Goal: Task Accomplishment & Management: Manage account settings

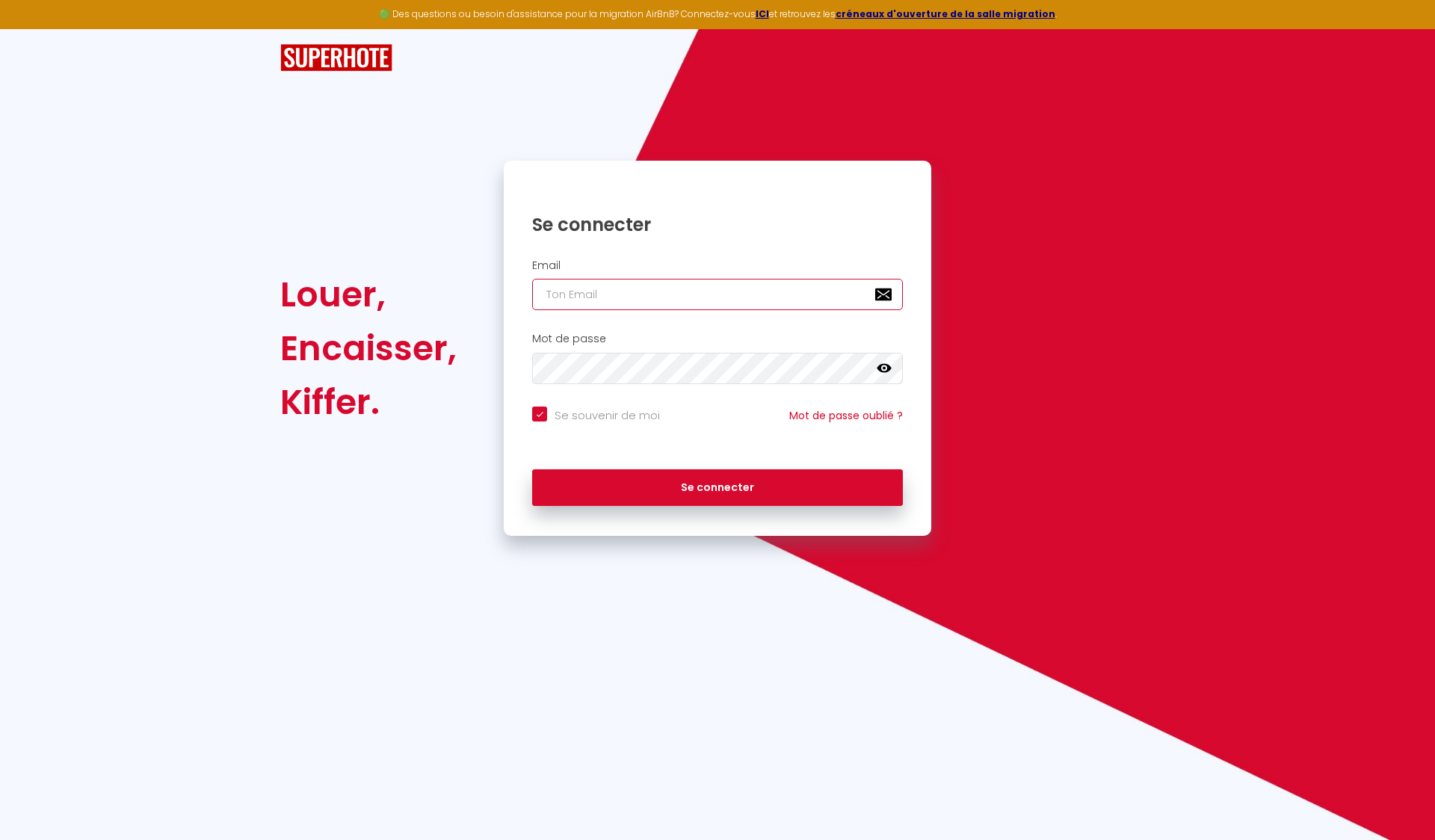
click at [674, 292] on input "email" at bounding box center [718, 295] width 371 height 32
paste input "[EMAIL_ADDRESS][DOMAIN_NAME]"
type input "[EMAIL_ADDRESS][DOMAIN_NAME]"
checkbox input "true"
type input "[EMAIL_ADDRESS][DOMAIN_NAME]"
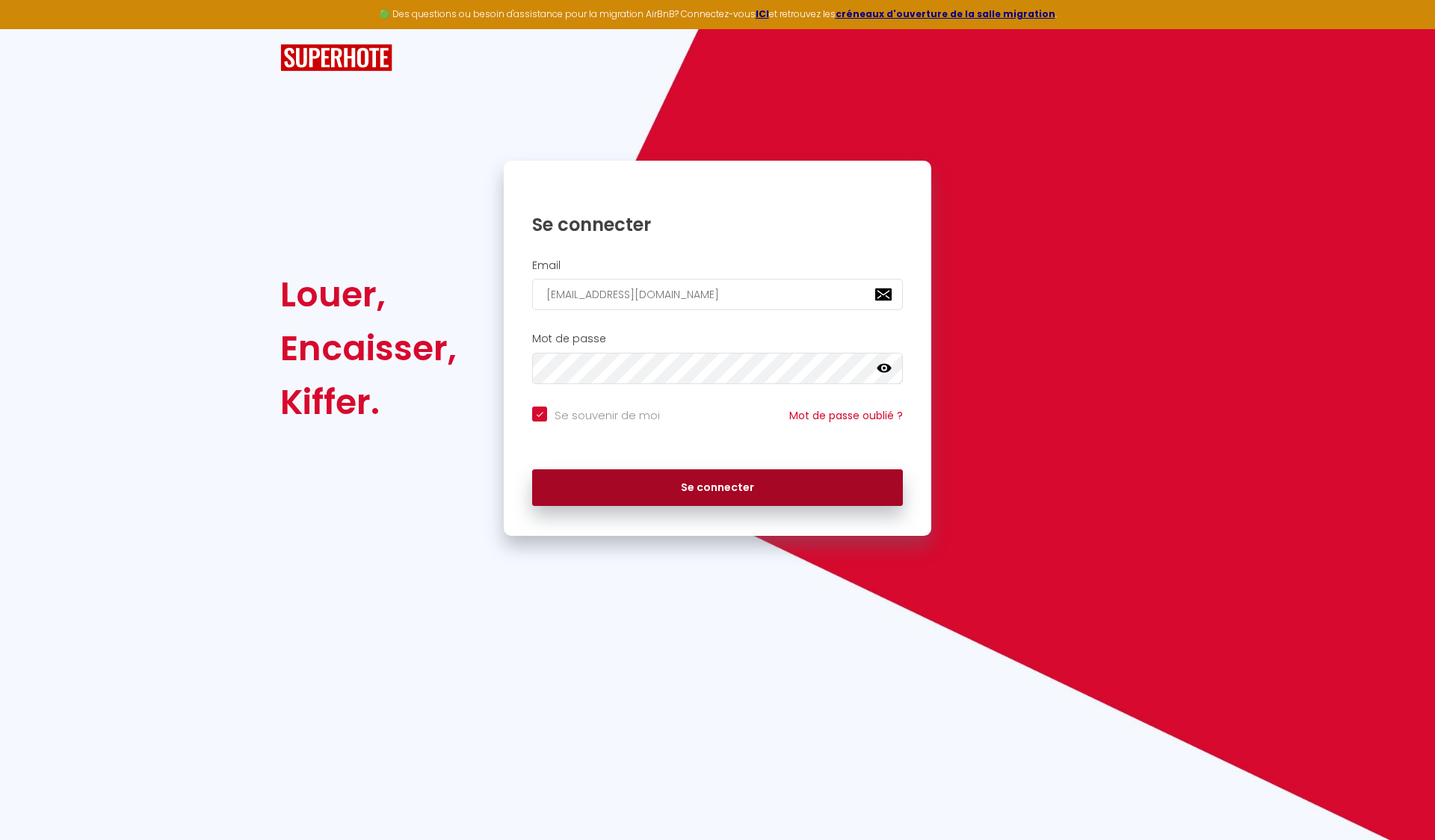
click at [618, 486] on button "Se connecter" at bounding box center [718, 487] width 371 height 37
checkbox input "true"
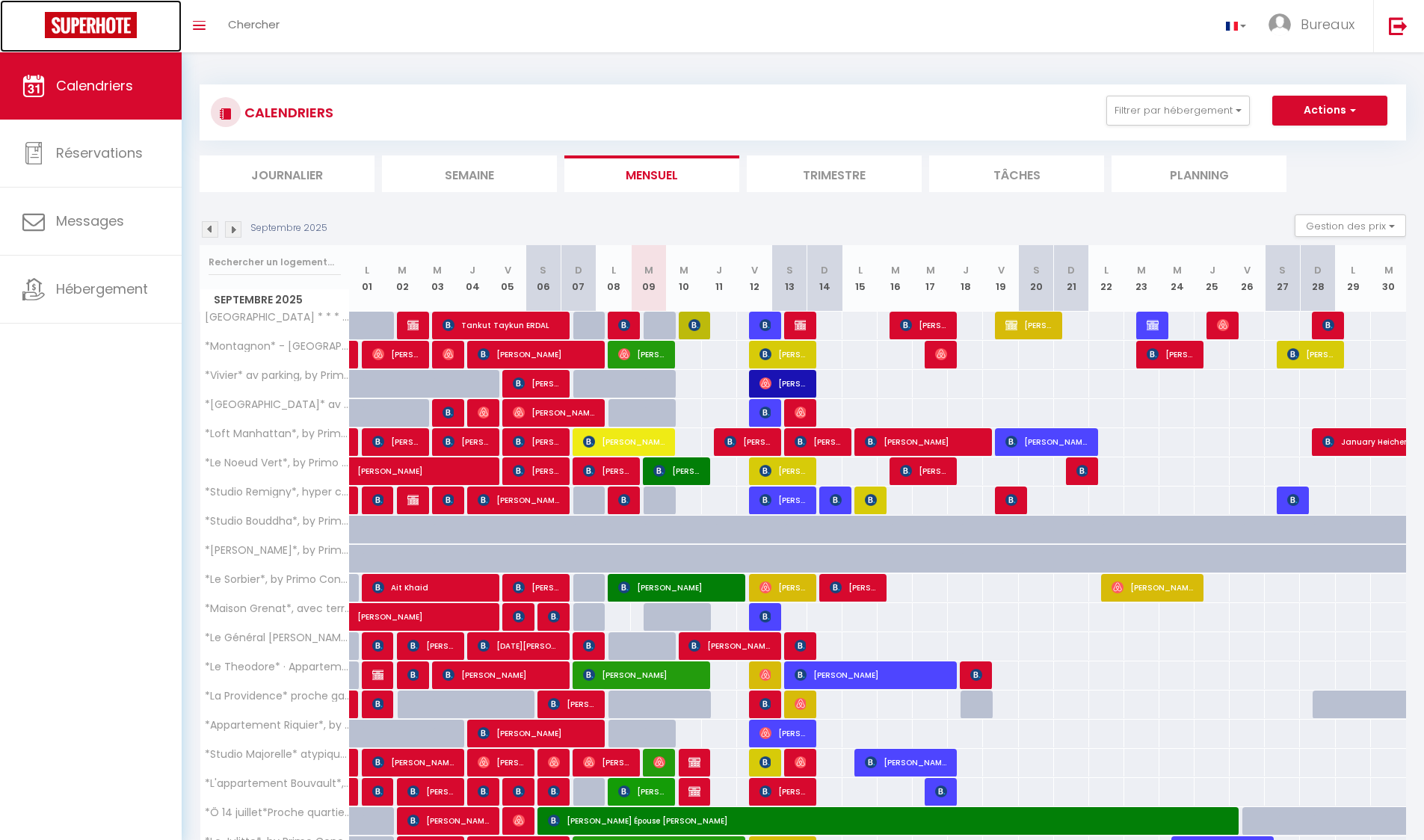
click at [115, 15] on img at bounding box center [90, 25] width 92 height 26
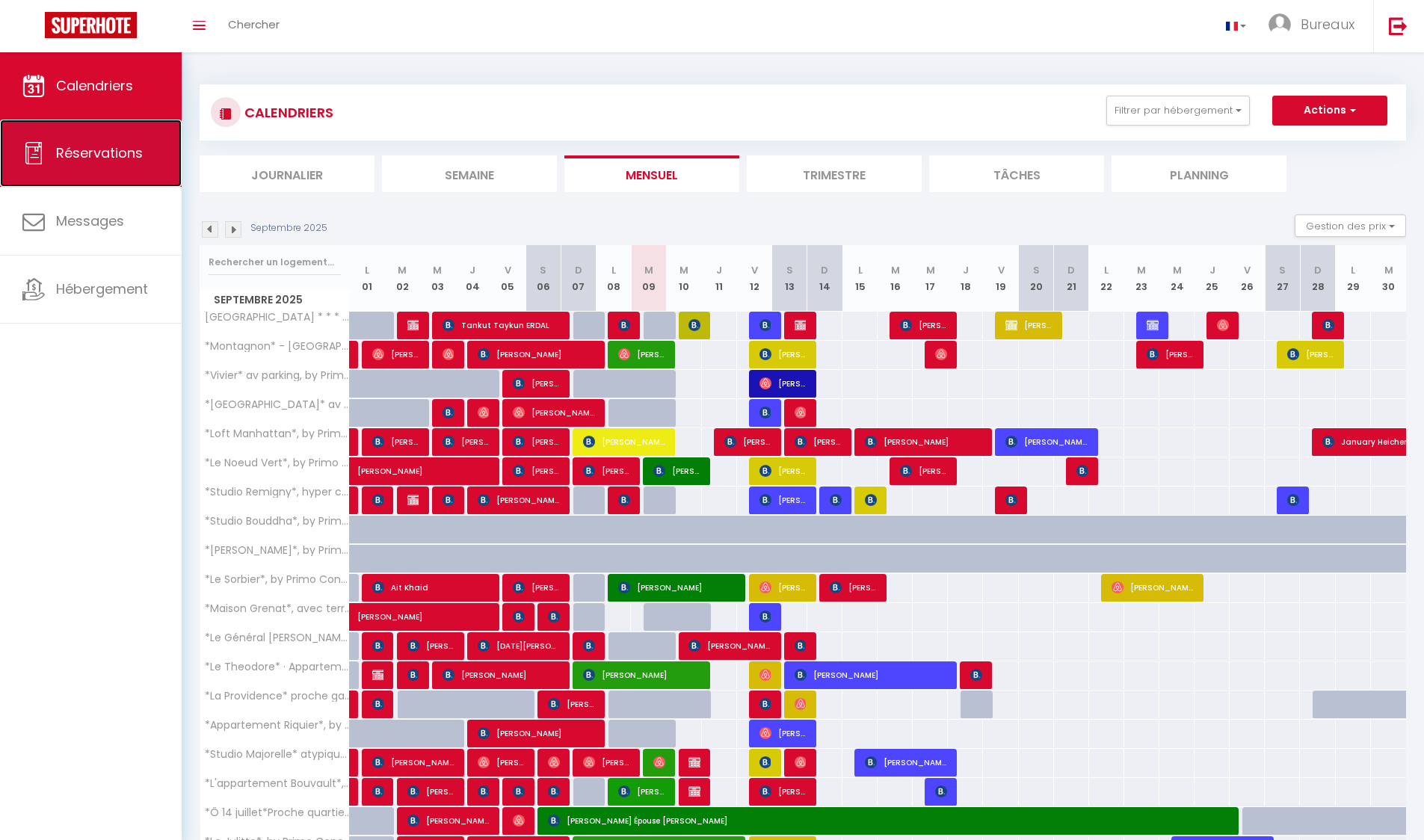
click at [69, 165] on link "Réservations" at bounding box center [91, 153] width 182 height 67
select select "not_cancelled"
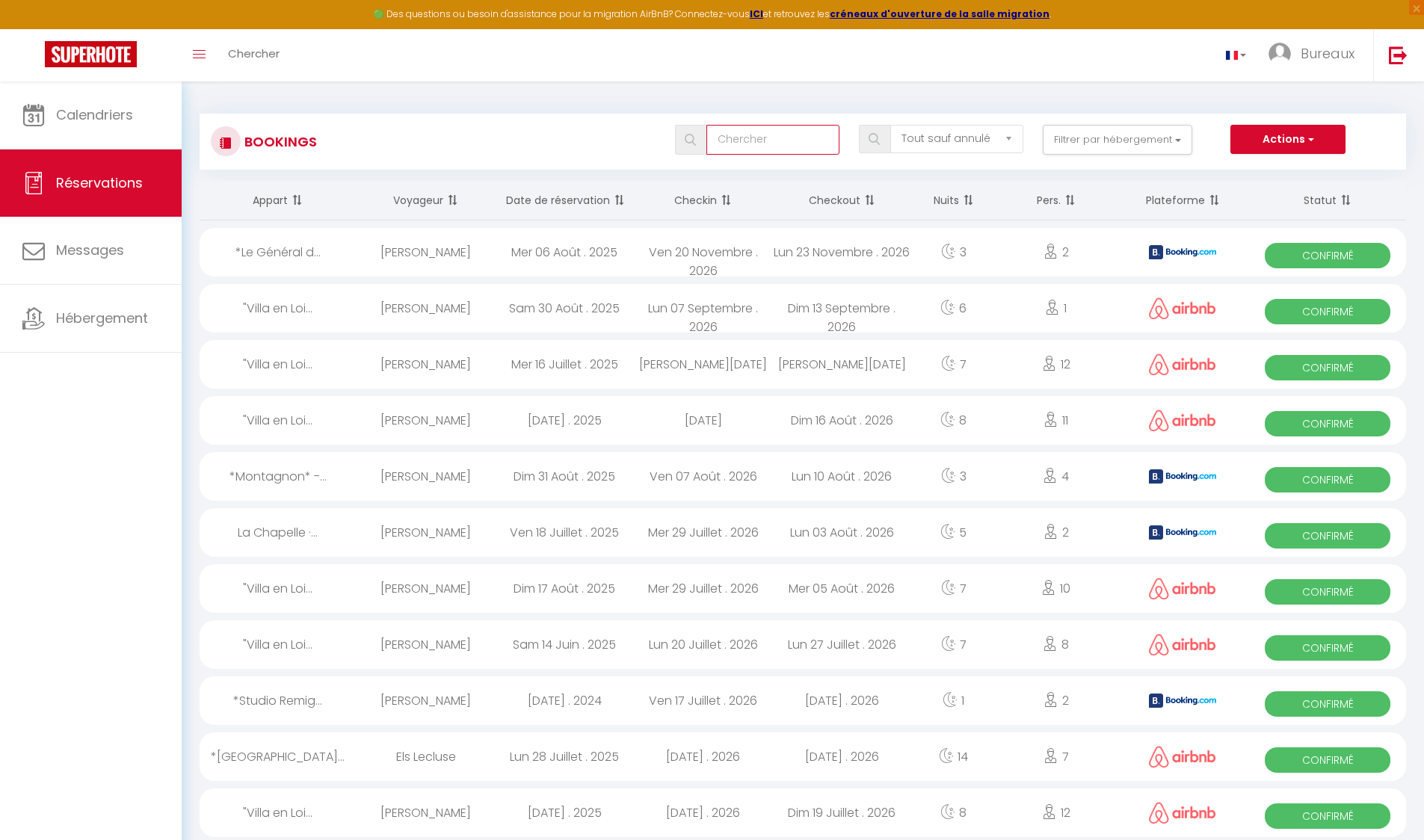
click at [757, 153] on input "text" at bounding box center [773, 139] width 133 height 30
type input "L'oscar"
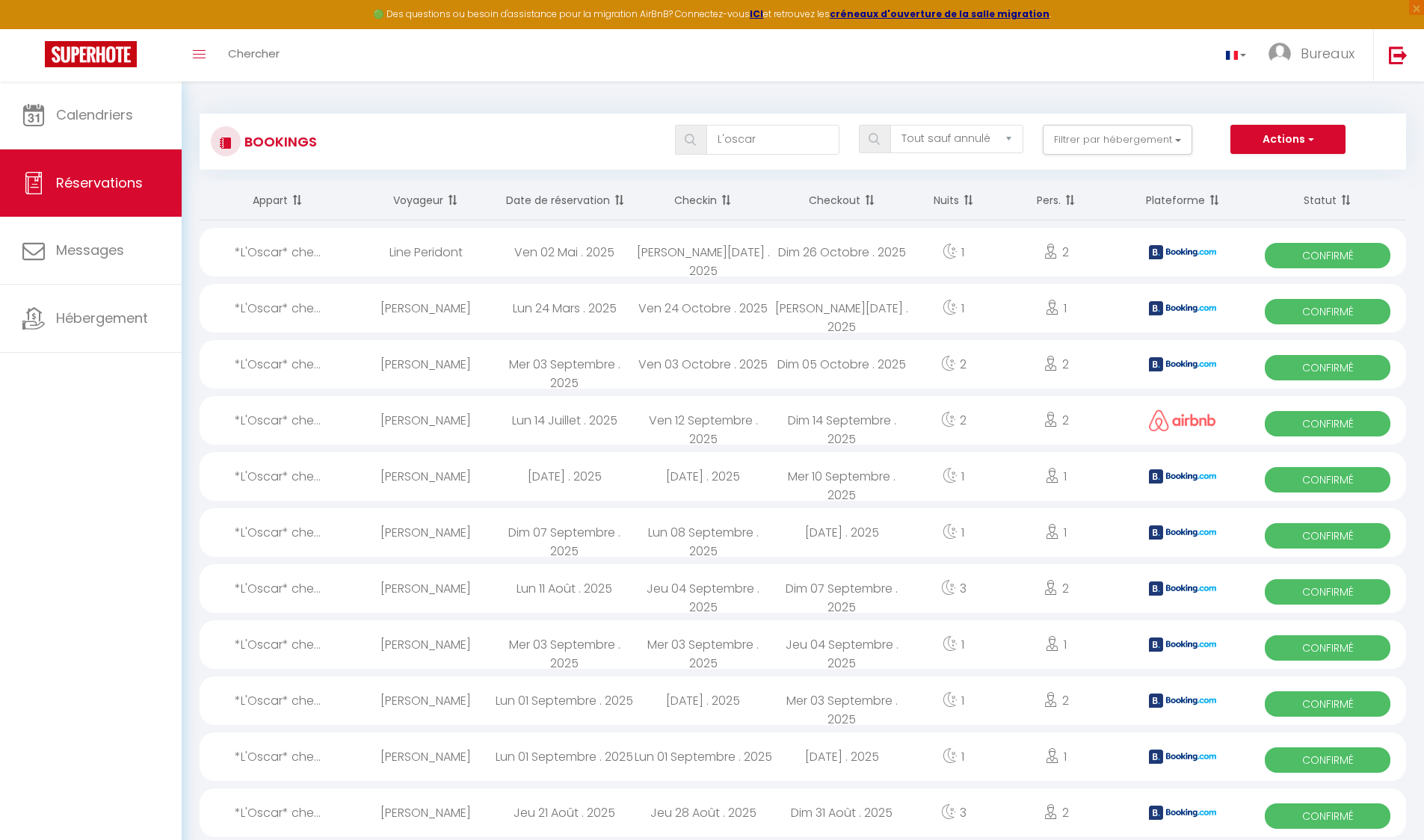
click at [436, 468] on div "[PERSON_NAME]" at bounding box center [426, 475] width 139 height 48
select select "OK"
select select "KO"
select select "0"
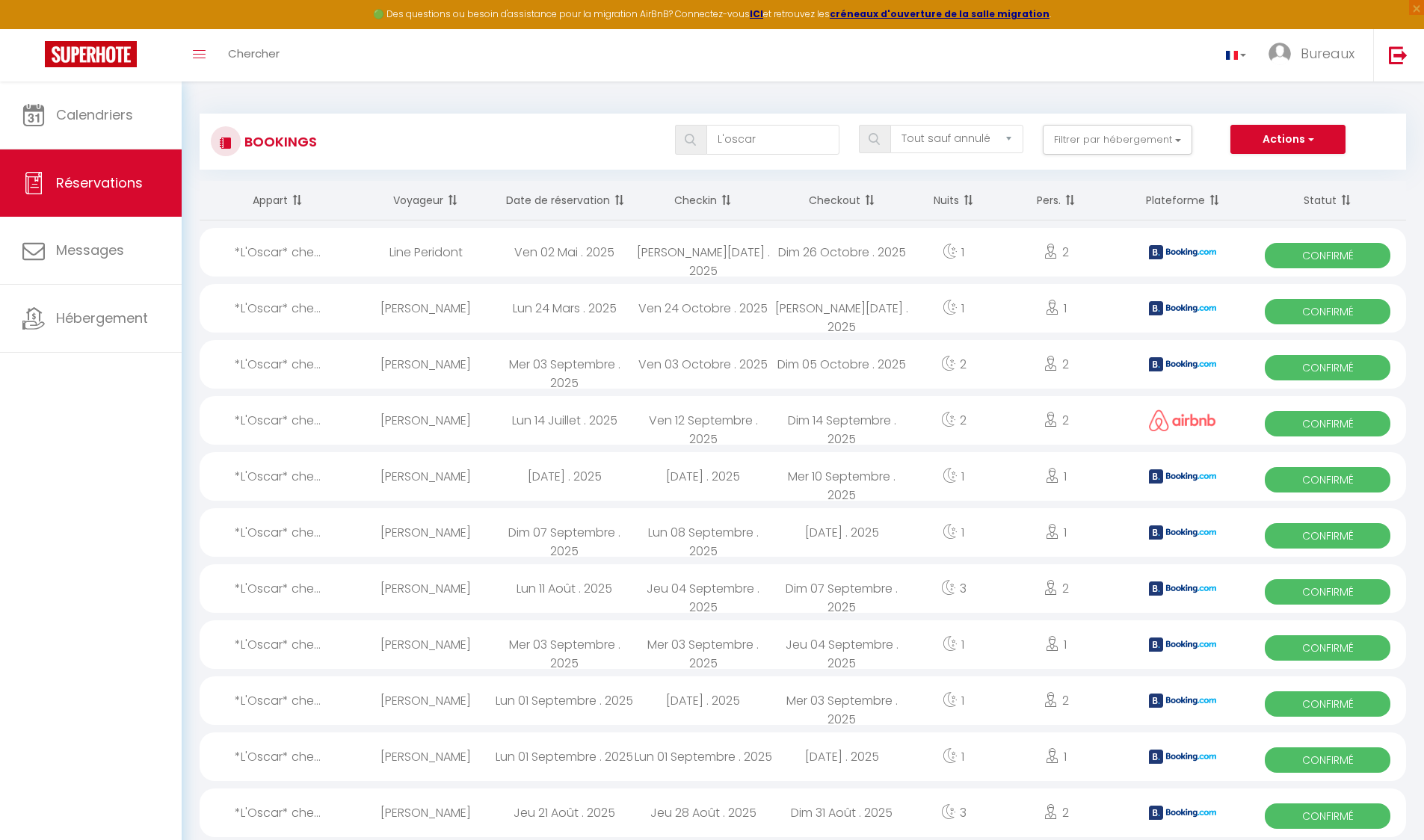
select select "1"
select select
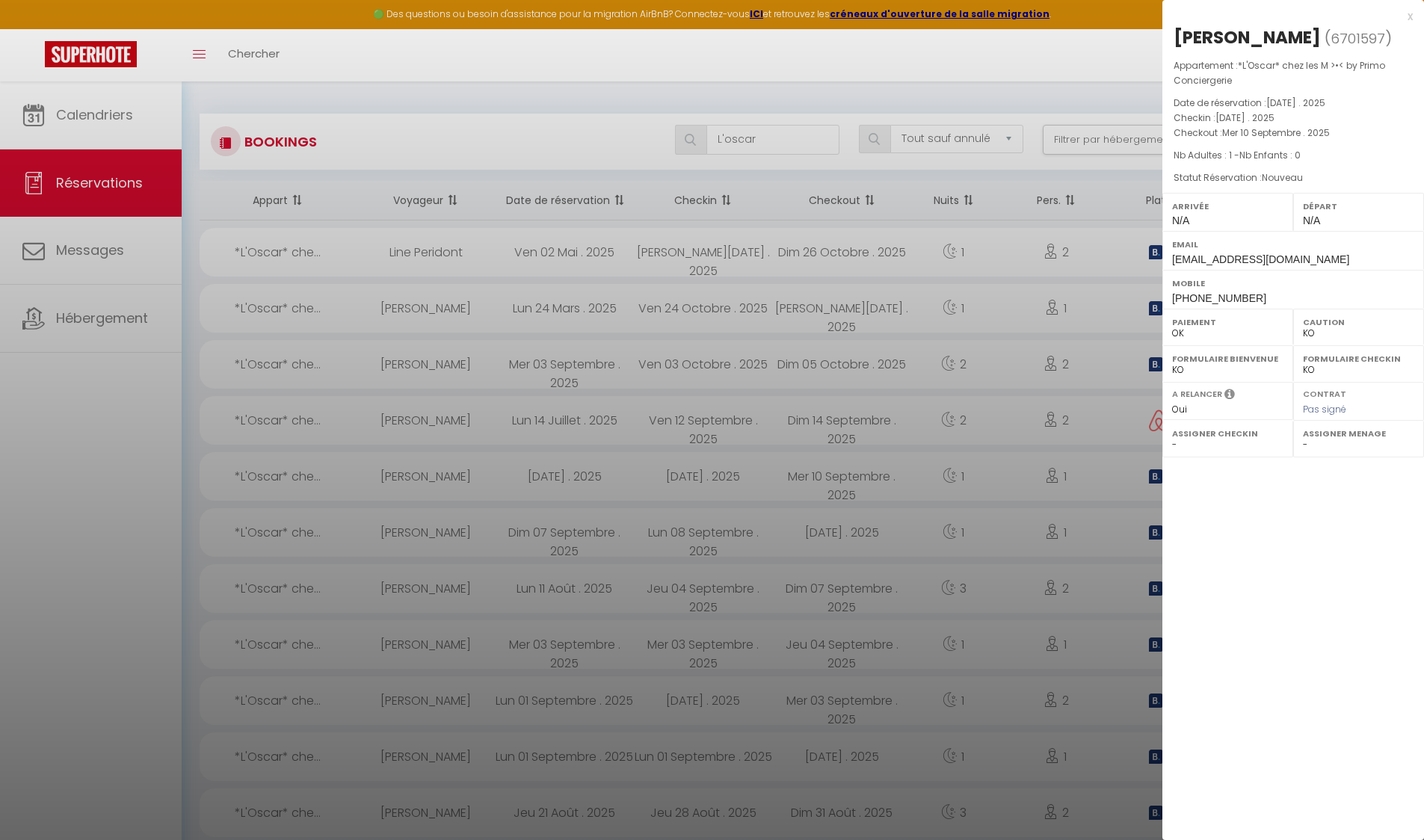
select select "49559"
click at [1023, 406] on div at bounding box center [712, 420] width 1424 height 840
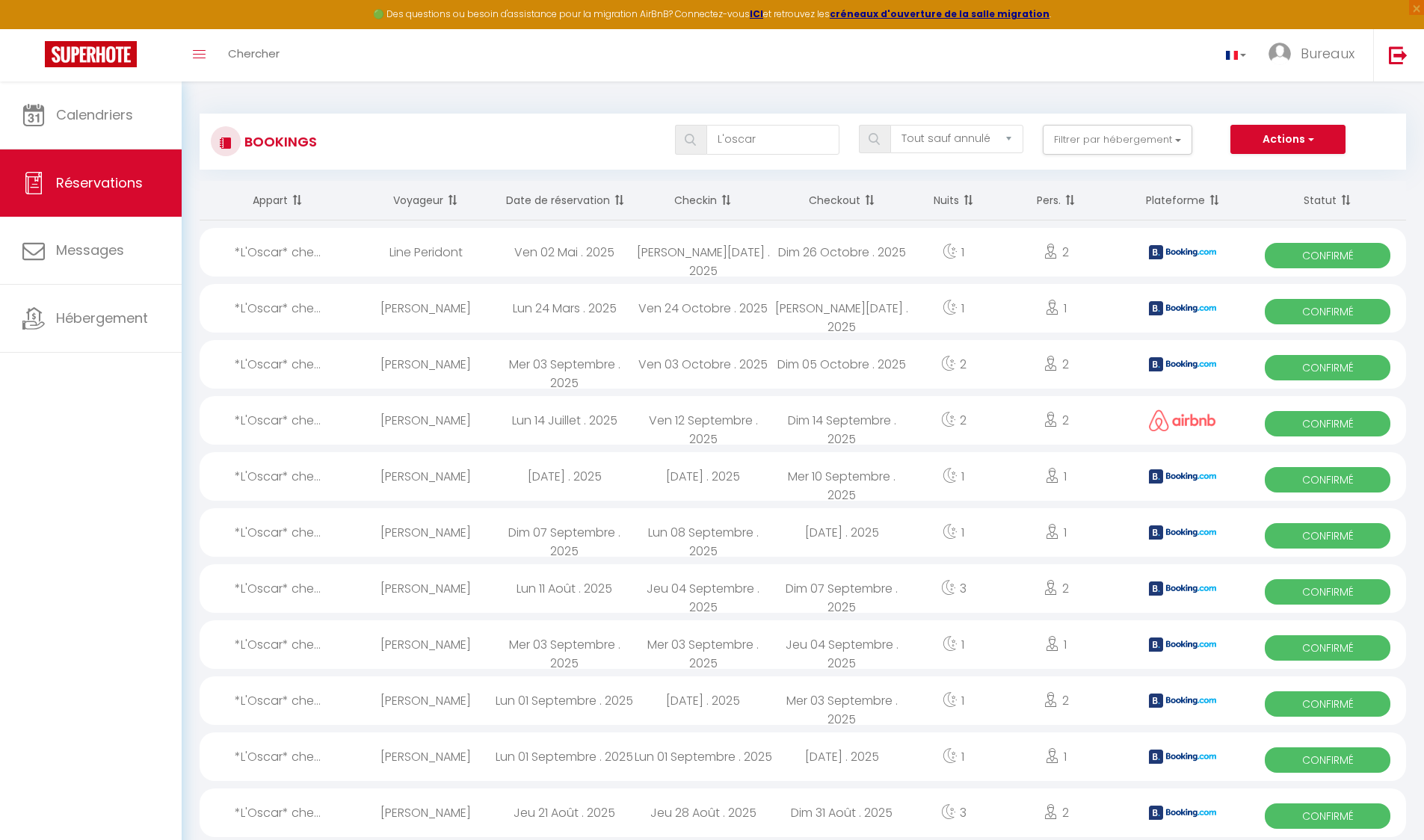
click at [576, 484] on div "[DATE] . 2025" at bounding box center [564, 475] width 139 height 48
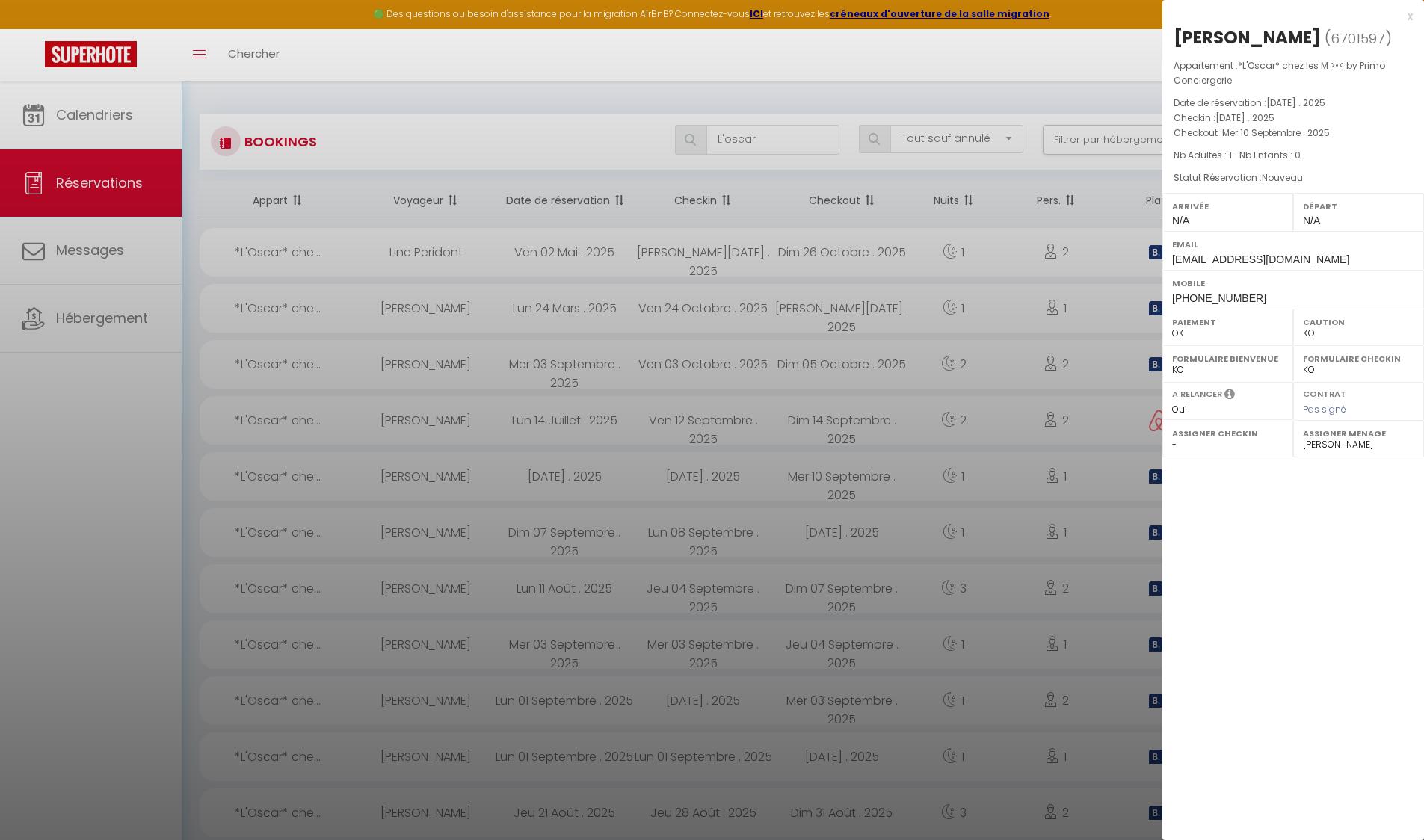
click at [1216, 265] on span "[EMAIL_ADDRESS][DOMAIN_NAME]" at bounding box center [1260, 259] width 177 height 12
copy div "[EMAIL_ADDRESS][DOMAIN_NAME]"
click at [1216, 265] on span "[EMAIL_ADDRESS][DOMAIN_NAME]" at bounding box center [1260, 259] width 177 height 12
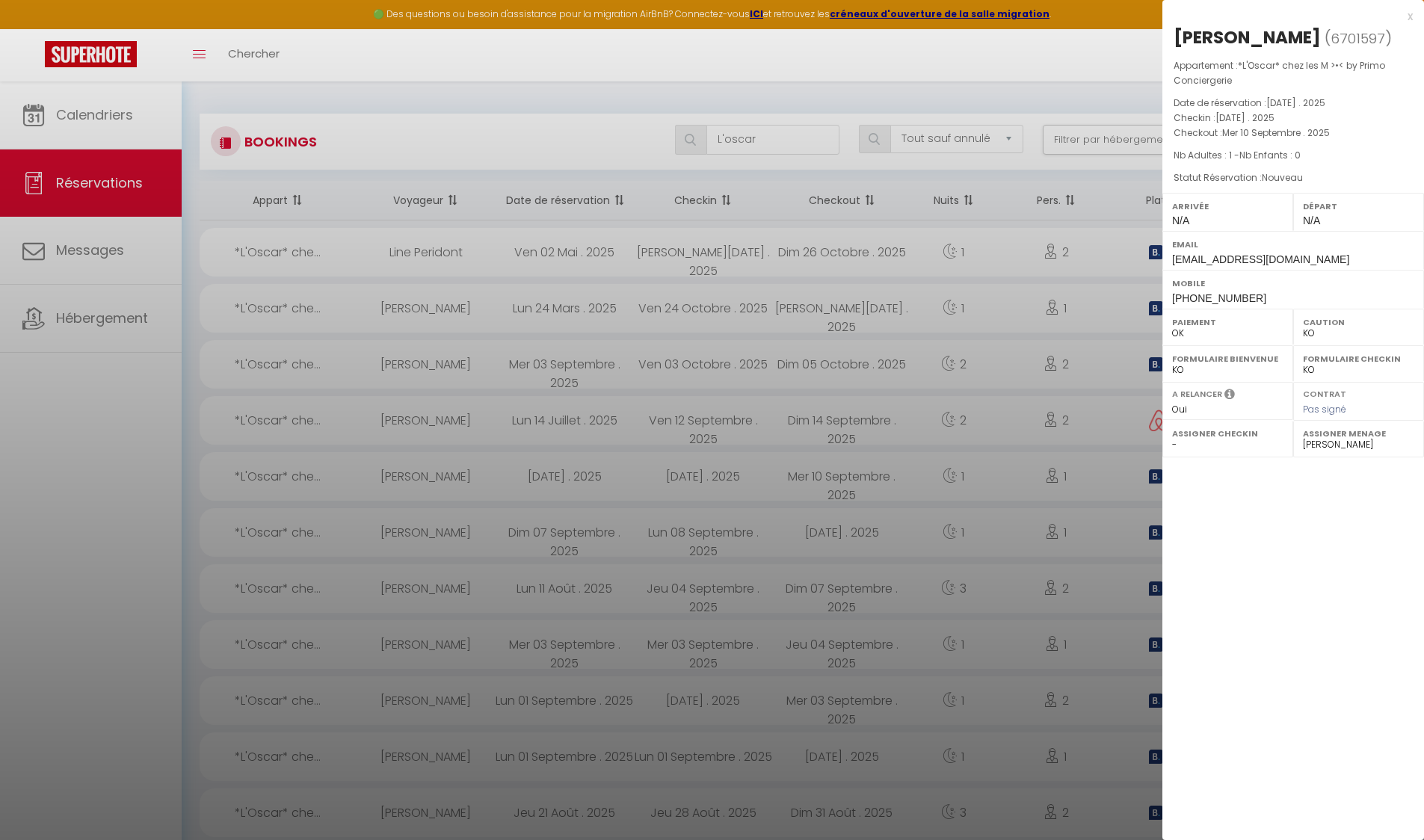
click at [987, 367] on div at bounding box center [712, 420] width 1424 height 840
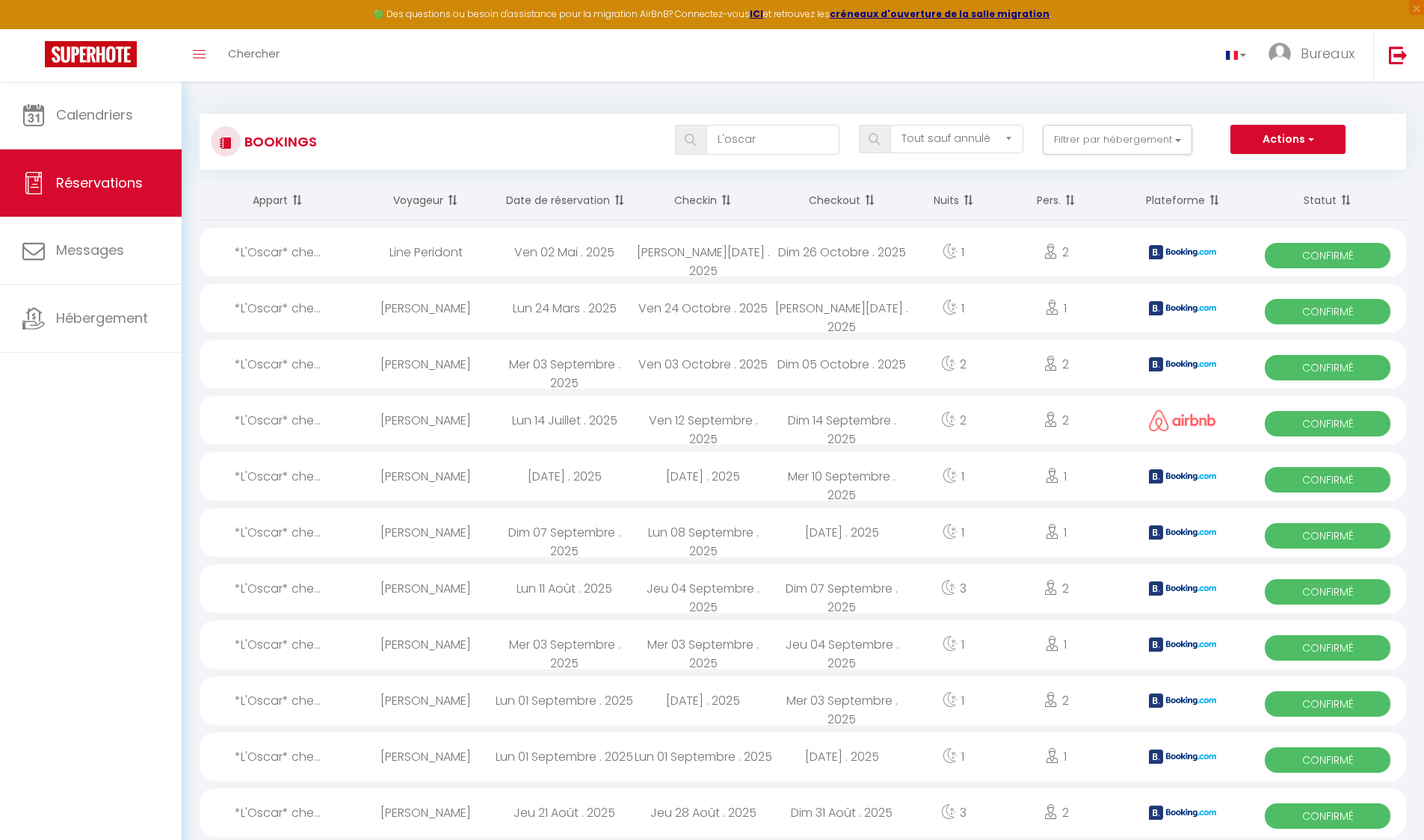
click at [446, 480] on div "[PERSON_NAME]" at bounding box center [426, 475] width 139 height 48
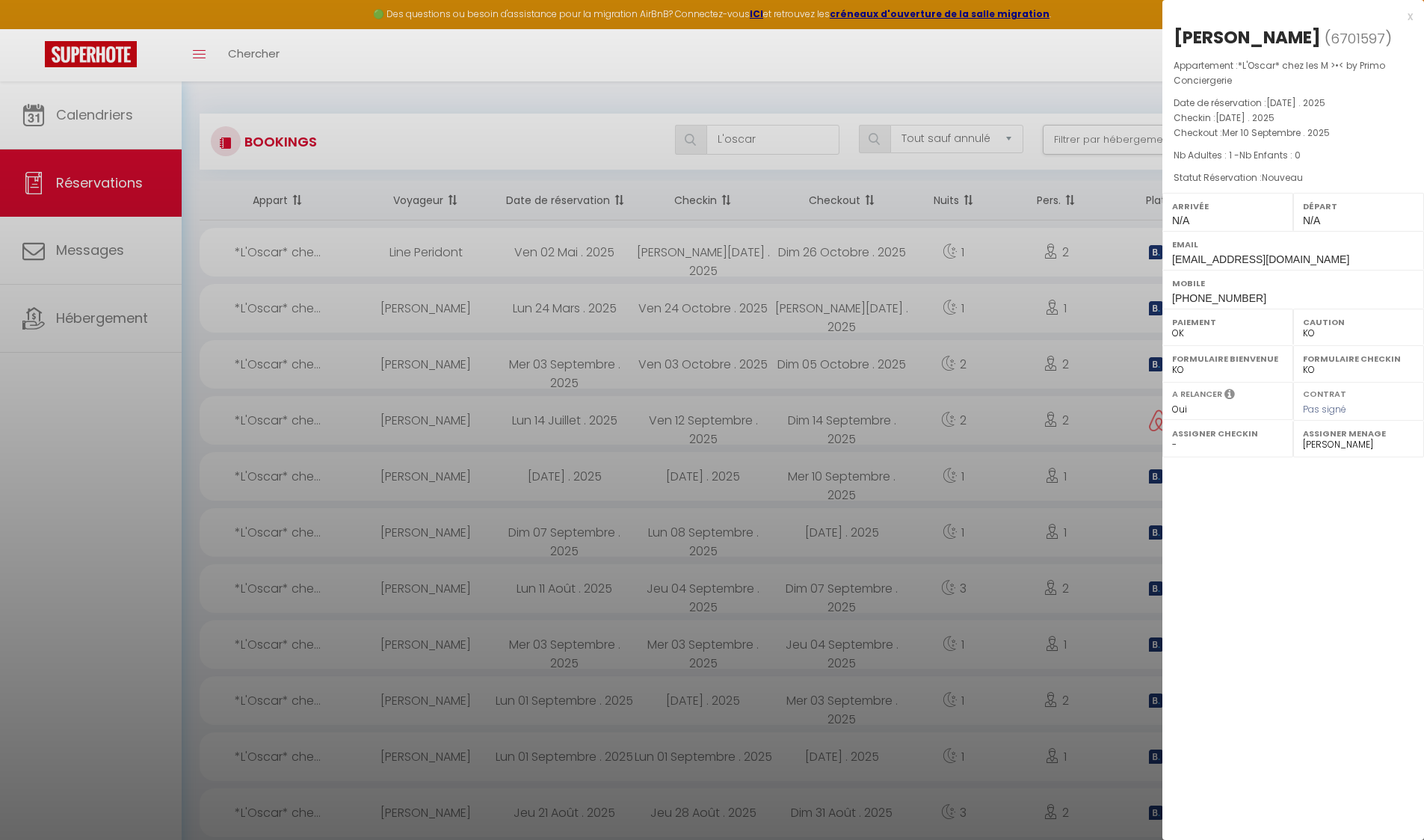
click at [1186, 267] on div "Email [EMAIL_ADDRESS][DOMAIN_NAME]" at bounding box center [1293, 250] width 262 height 39
click at [1185, 266] on div "Email [EMAIL_ADDRESS][DOMAIN_NAME]" at bounding box center [1293, 250] width 262 height 39
click at [1184, 266] on div "Email [EMAIL_ADDRESS][DOMAIN_NAME]" at bounding box center [1293, 250] width 262 height 39
copy div "[EMAIL_ADDRESS][DOMAIN_NAME]"
click at [960, 337] on div at bounding box center [712, 420] width 1424 height 840
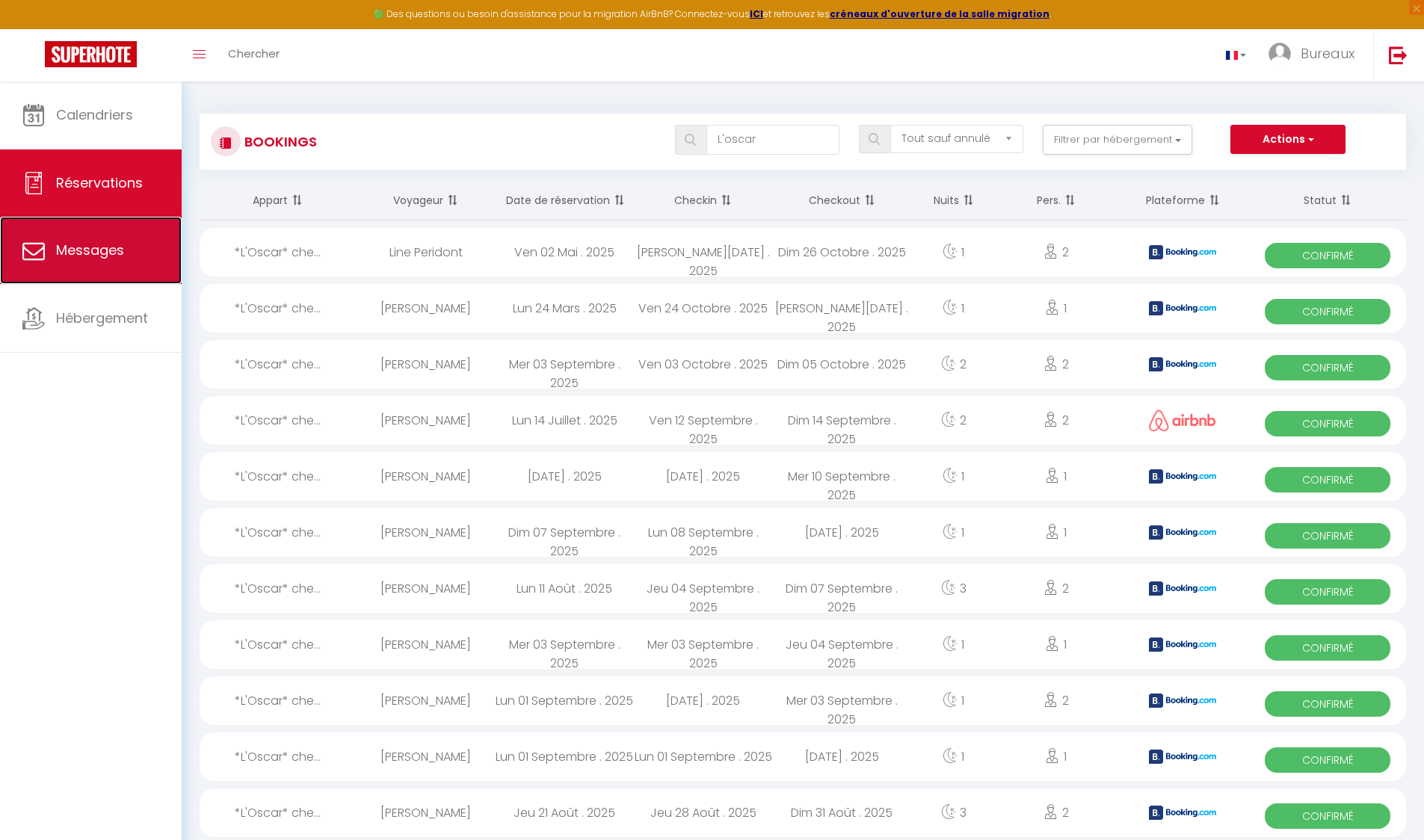
click at [101, 257] on span "Messages" at bounding box center [90, 250] width 68 height 19
select select "message"
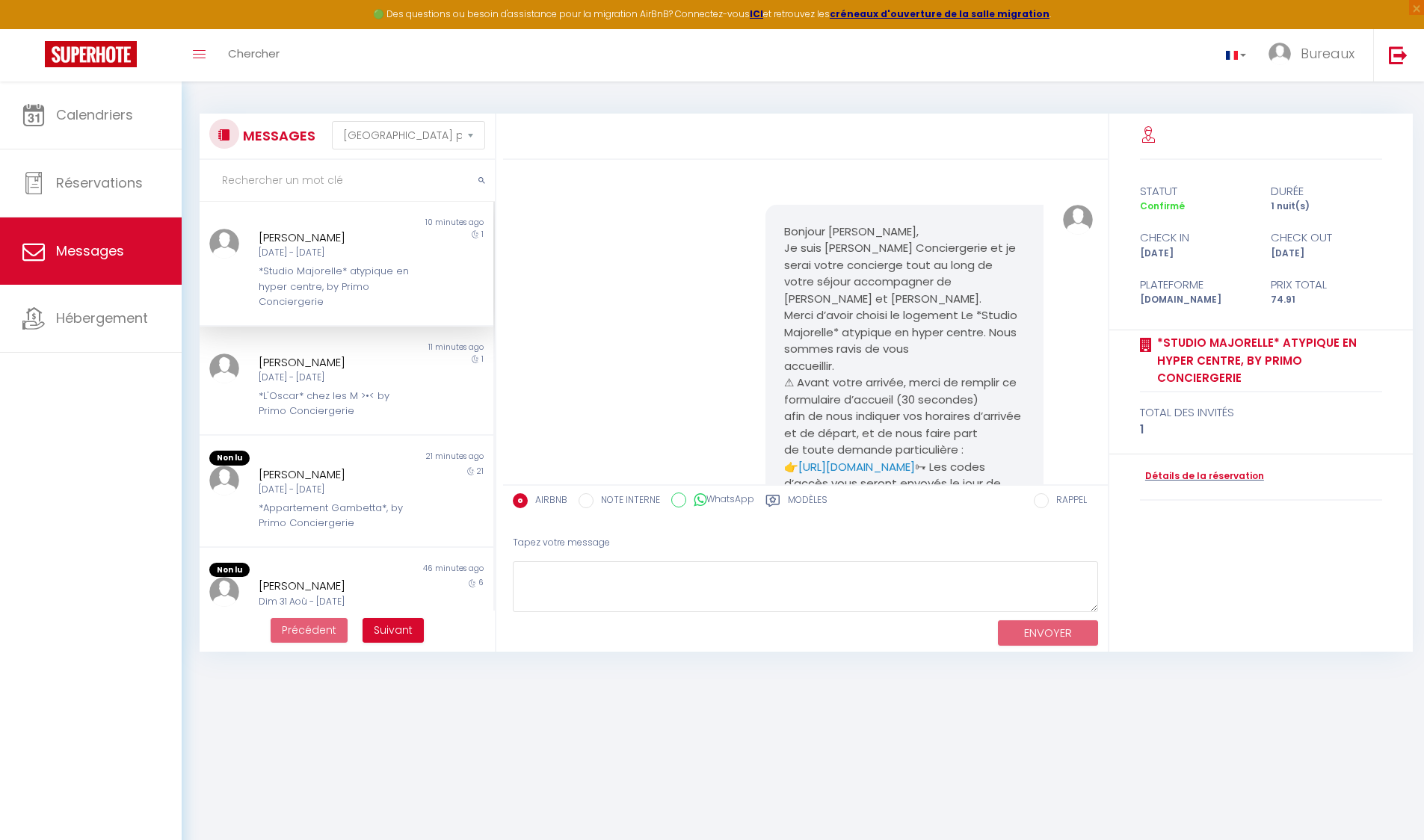
scroll to position [5144, 0]
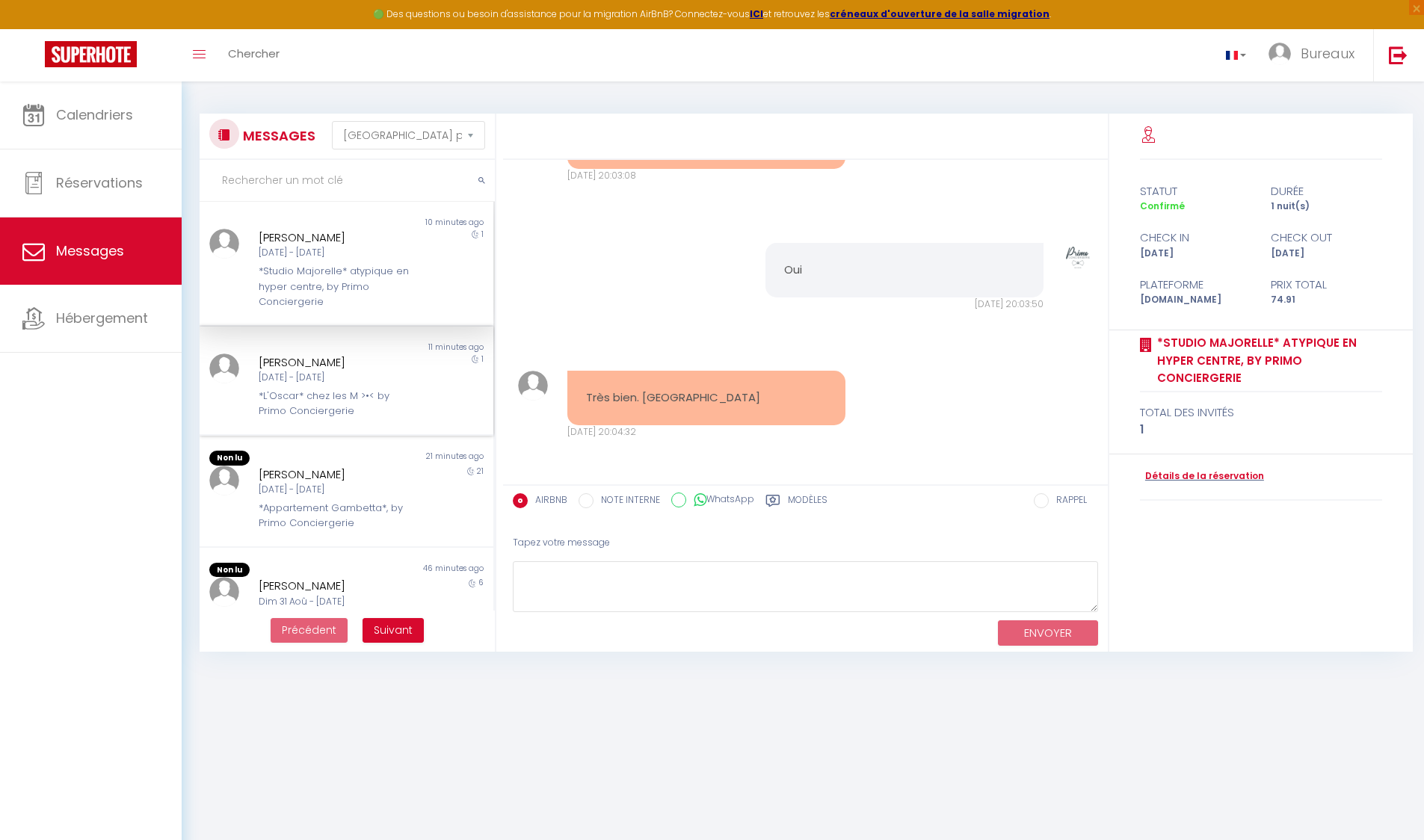
click at [326, 386] on div "[PERSON_NAME] [DATE] - [DATE] *L'Oscar* chez les M >•< by Primo Conciergerie" at bounding box center [334, 386] width 171 height 65
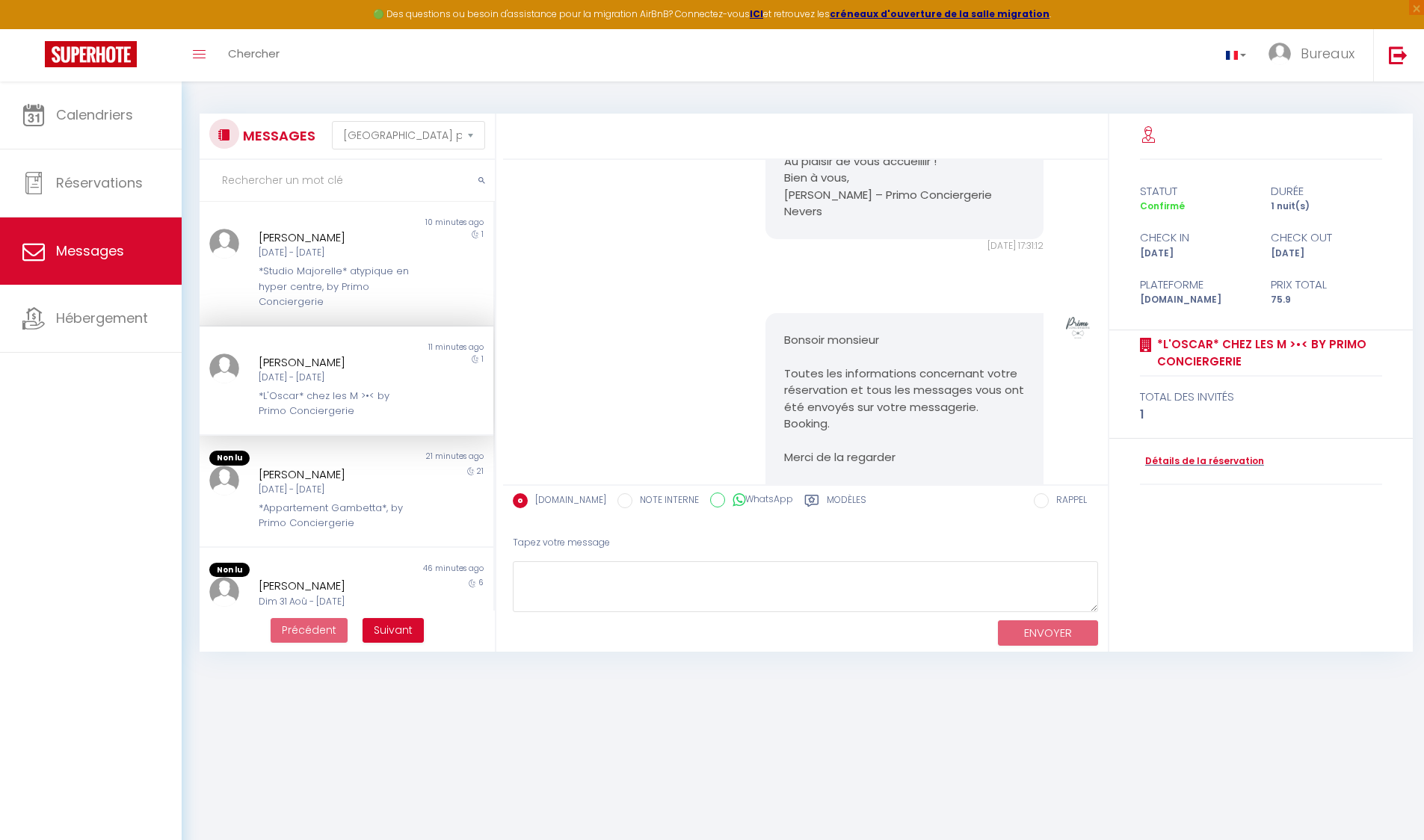
scroll to position [1585, 0]
drag, startPoint x: 919, startPoint y: 389, endPoint x: 1031, endPoint y: 391, distance: 112.0
click at [1031, 262] on div "[DATE] 17:31:12" at bounding box center [905, 255] width 278 height 15
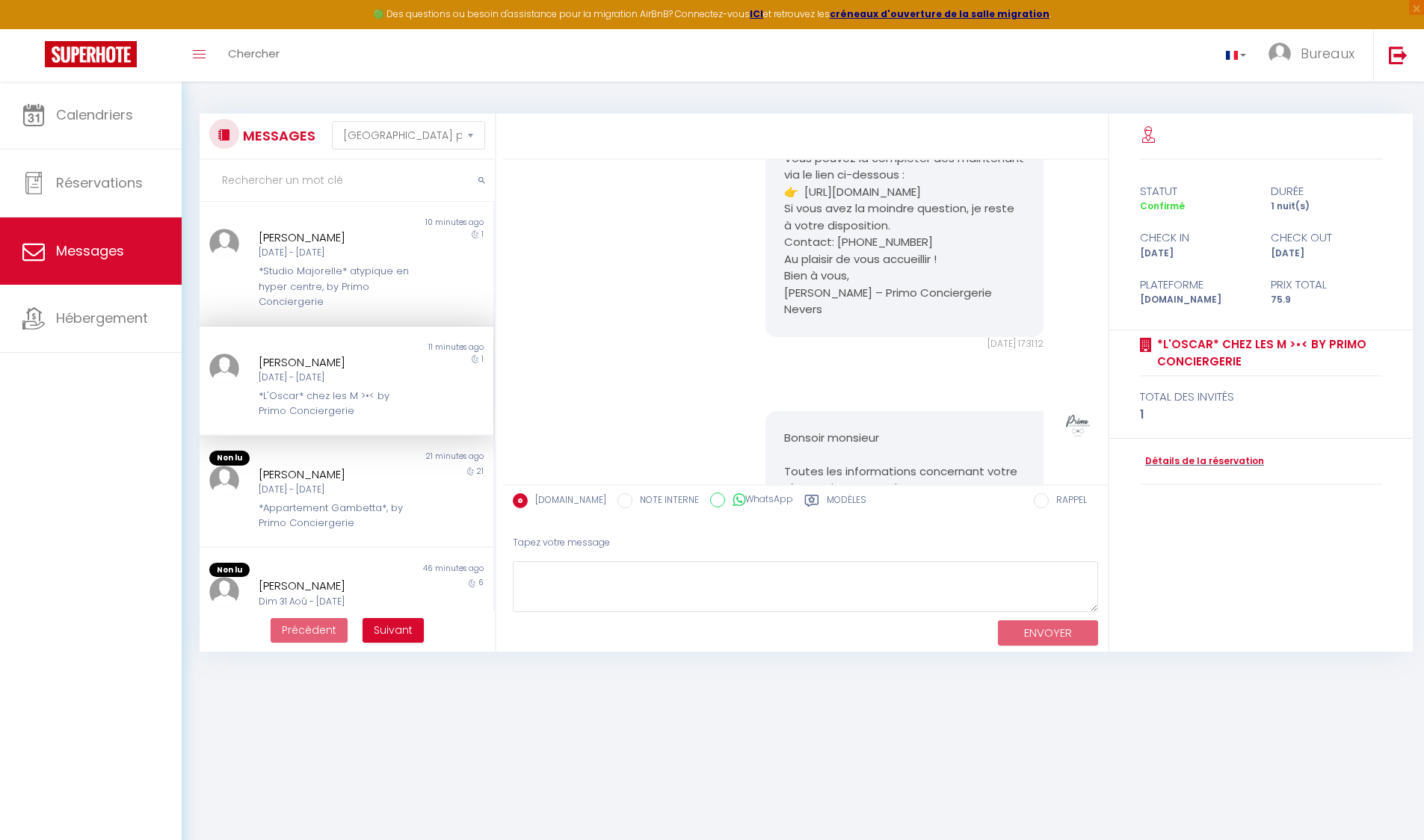
scroll to position [1406, 0]
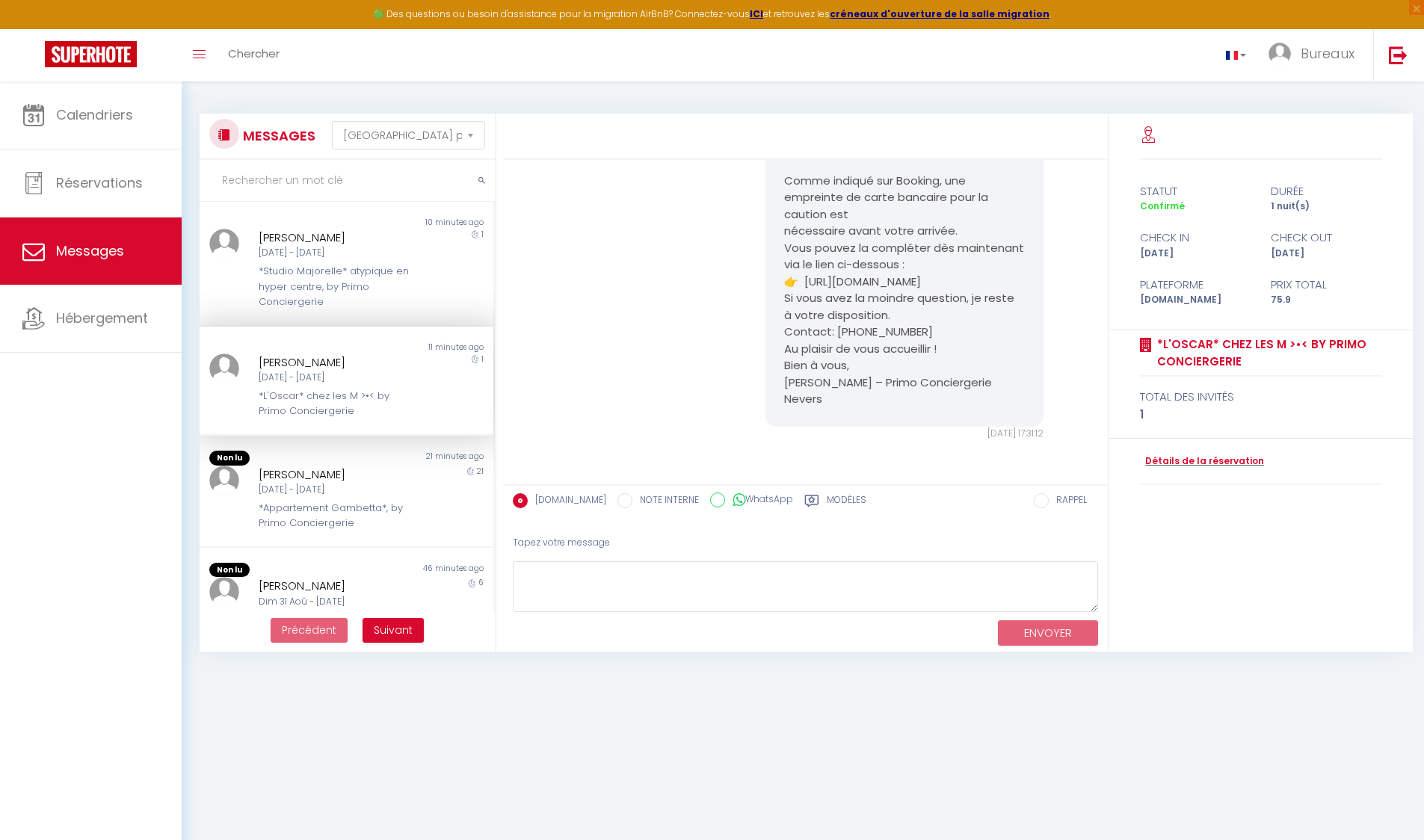
click at [815, 325] on p "Comme indiqué sur Booking, une empreinte de carte bancaire pour la caution est …" at bounding box center [904, 248] width 241 height 152
click at [838, 325] on p "Comme indiqué sur Booking, une empreinte de carte bancaire pour la caution est …" at bounding box center [904, 248] width 241 height 152
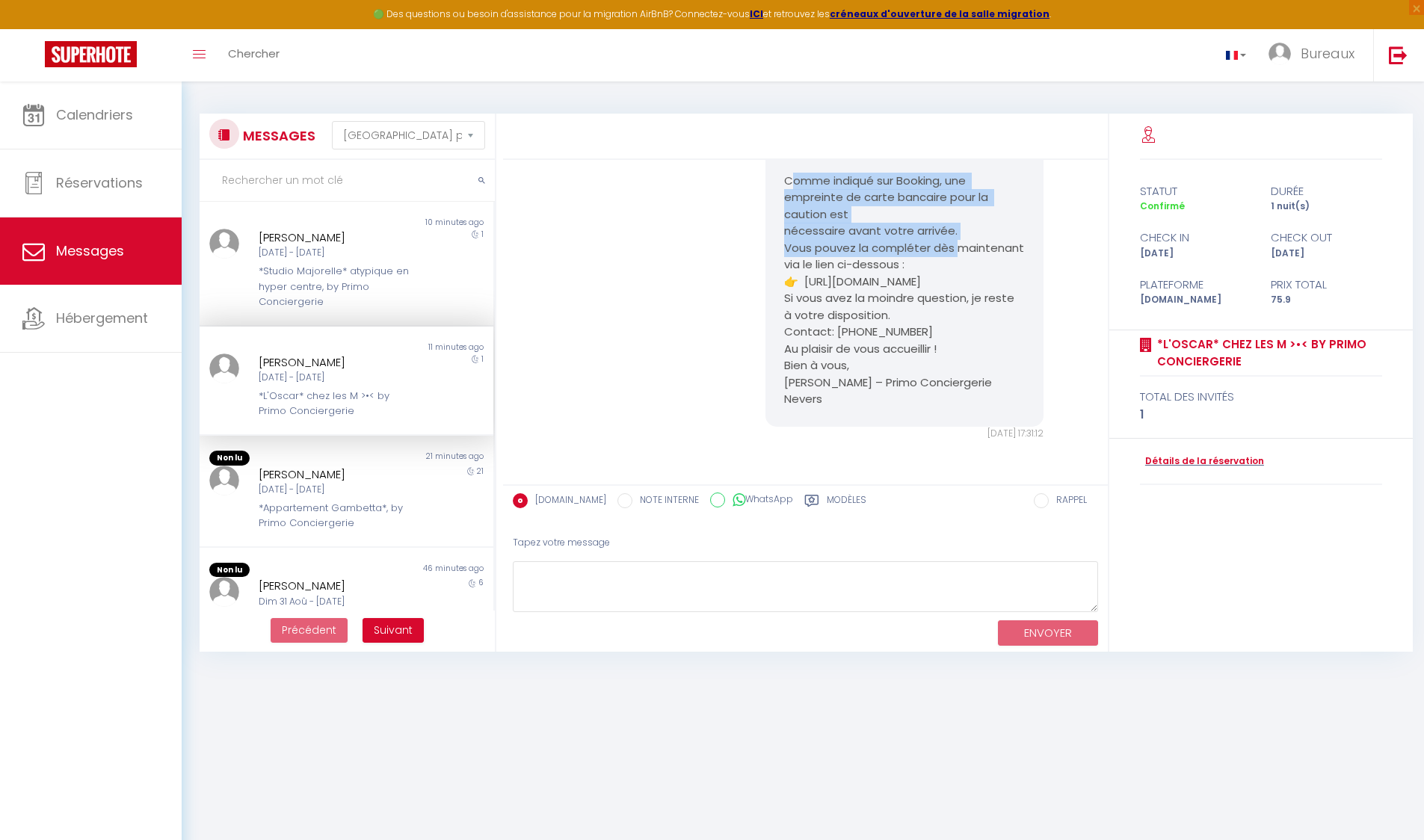
drag, startPoint x: 791, startPoint y: 298, endPoint x: 950, endPoint y: 363, distance: 171.8
click at [950, 325] on p "Comme indiqué sur Booking, une empreinte de carte bancaire pour la caution est …" at bounding box center [904, 248] width 241 height 152
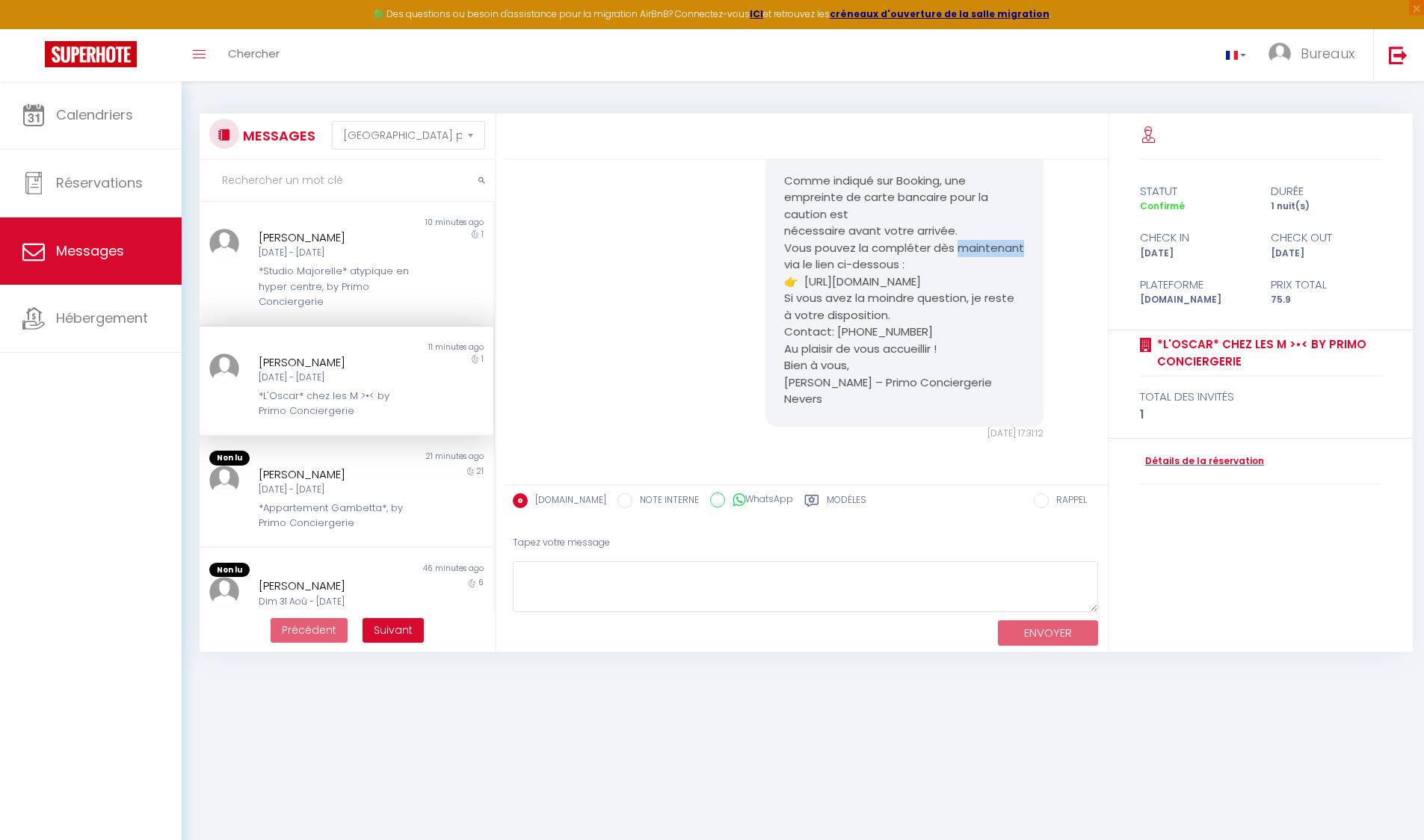
click at [950, 325] on p "Comme indiqué sur Booking, une empreinte de carte bancaire pour la caution est …" at bounding box center [904, 248] width 241 height 152
click at [895, 325] on p "Comme indiqué sur Booking, une empreinte de carte bancaire pour la caution est …" at bounding box center [904, 248] width 241 height 152
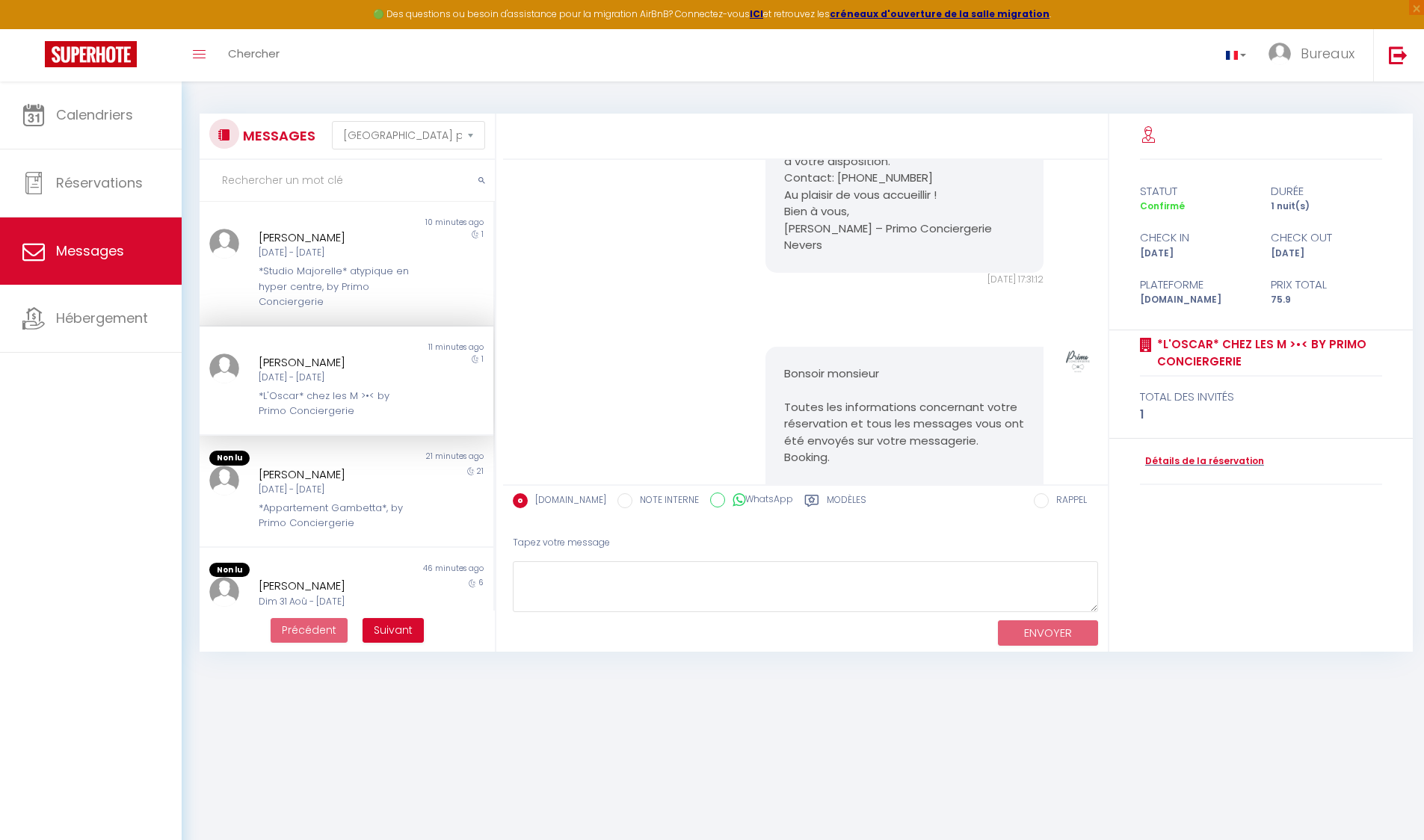
scroll to position [1585, 0]
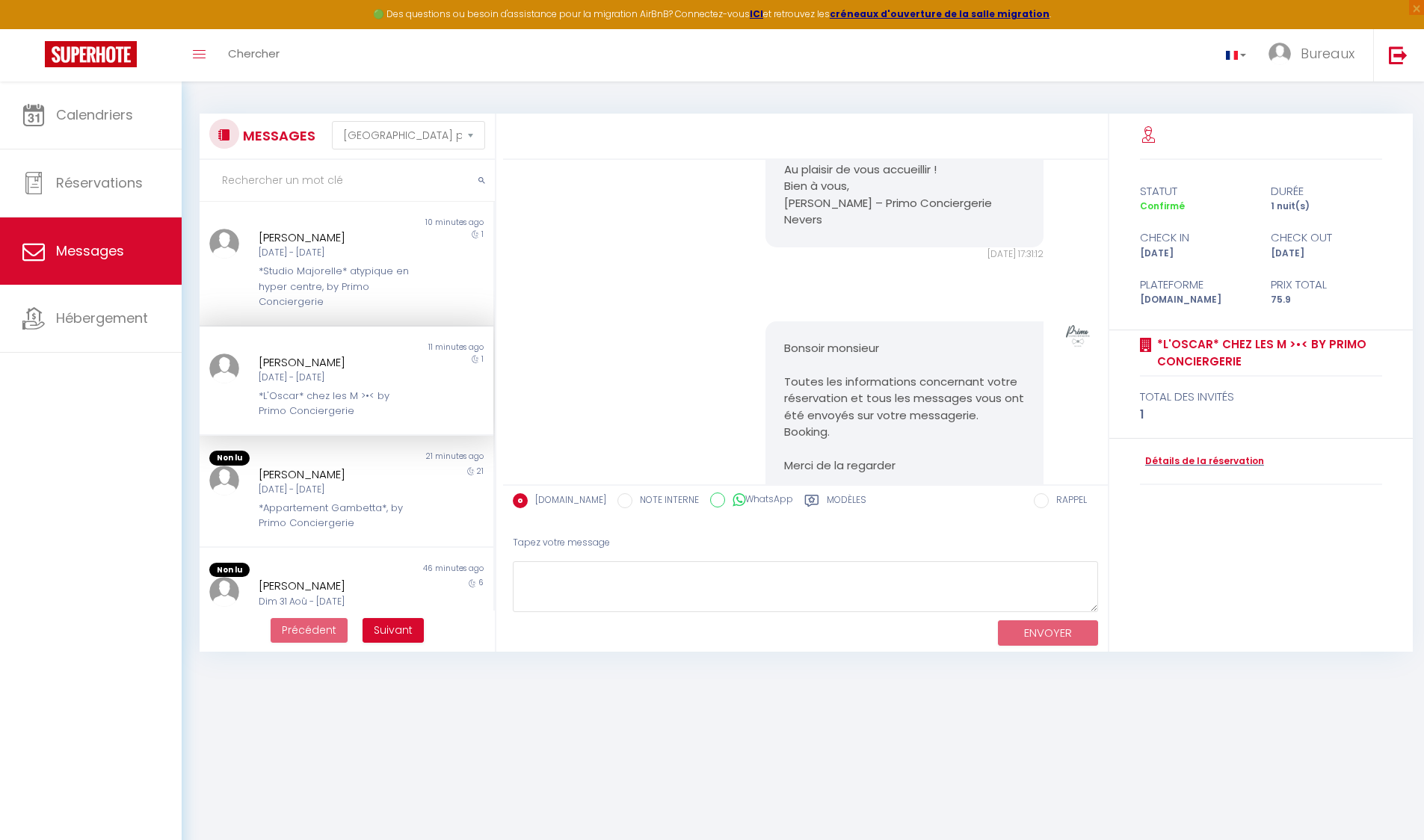
click at [813, 145] on p "Comme indiqué sur Booking, une empreinte de carte bancaire pour la caution est …" at bounding box center [904, 69] width 241 height 152
click at [904, 178] on p "Au plaisir de vous accueillir !" at bounding box center [904, 170] width 241 height 17
click at [868, 145] on p "Comme indiqué sur Booking, une empreinte de carte bancaire pour la caution est …" at bounding box center [904, 69] width 241 height 152
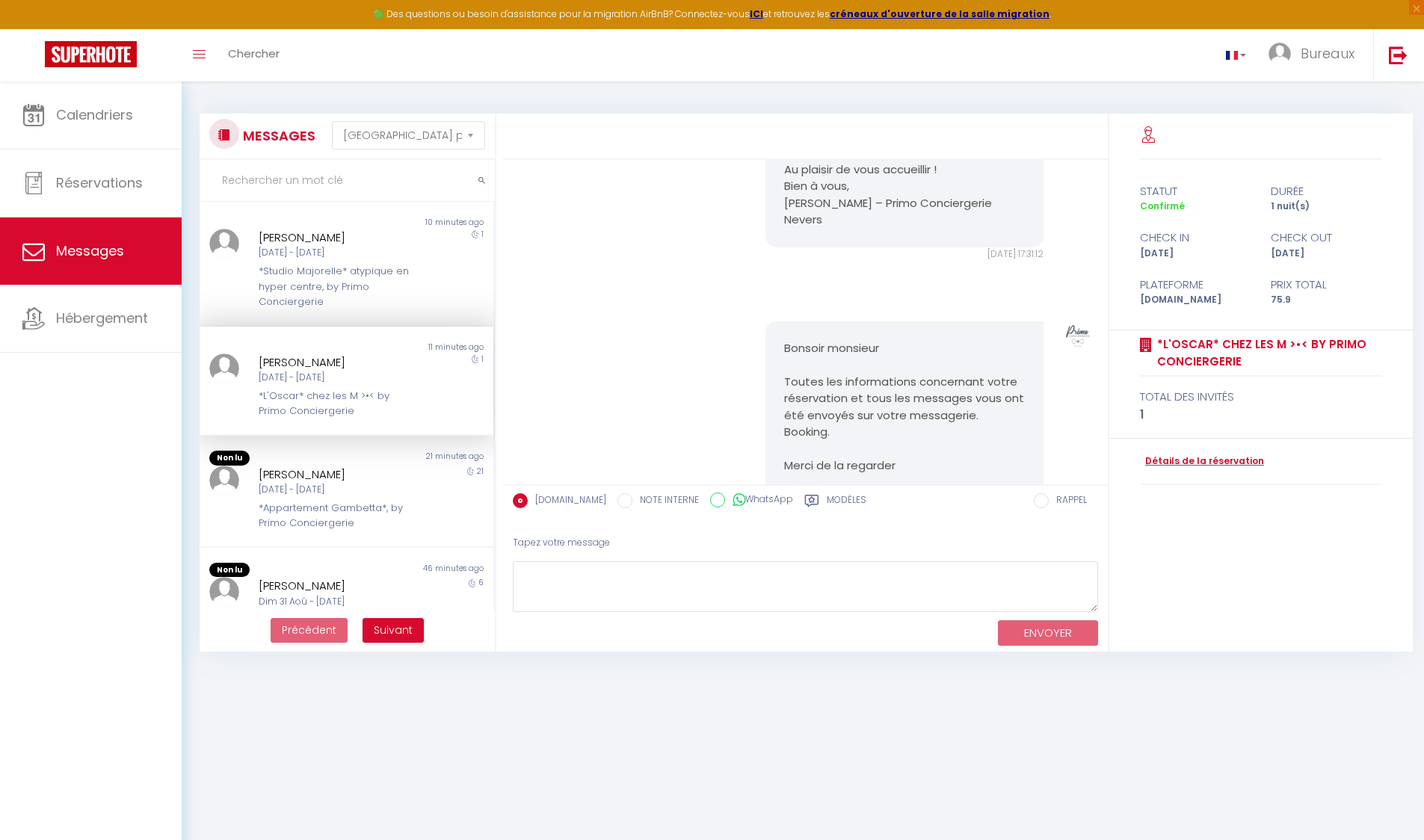
click at [868, 145] on p "Comme indiqué sur Booking, une empreinte de carte bancaire pour la caution est …" at bounding box center [904, 69] width 241 height 152
click at [837, 145] on p "Comme indiqué sur Booking, une empreinte de carte bancaire pour la caution est …" at bounding box center [904, 69] width 241 height 152
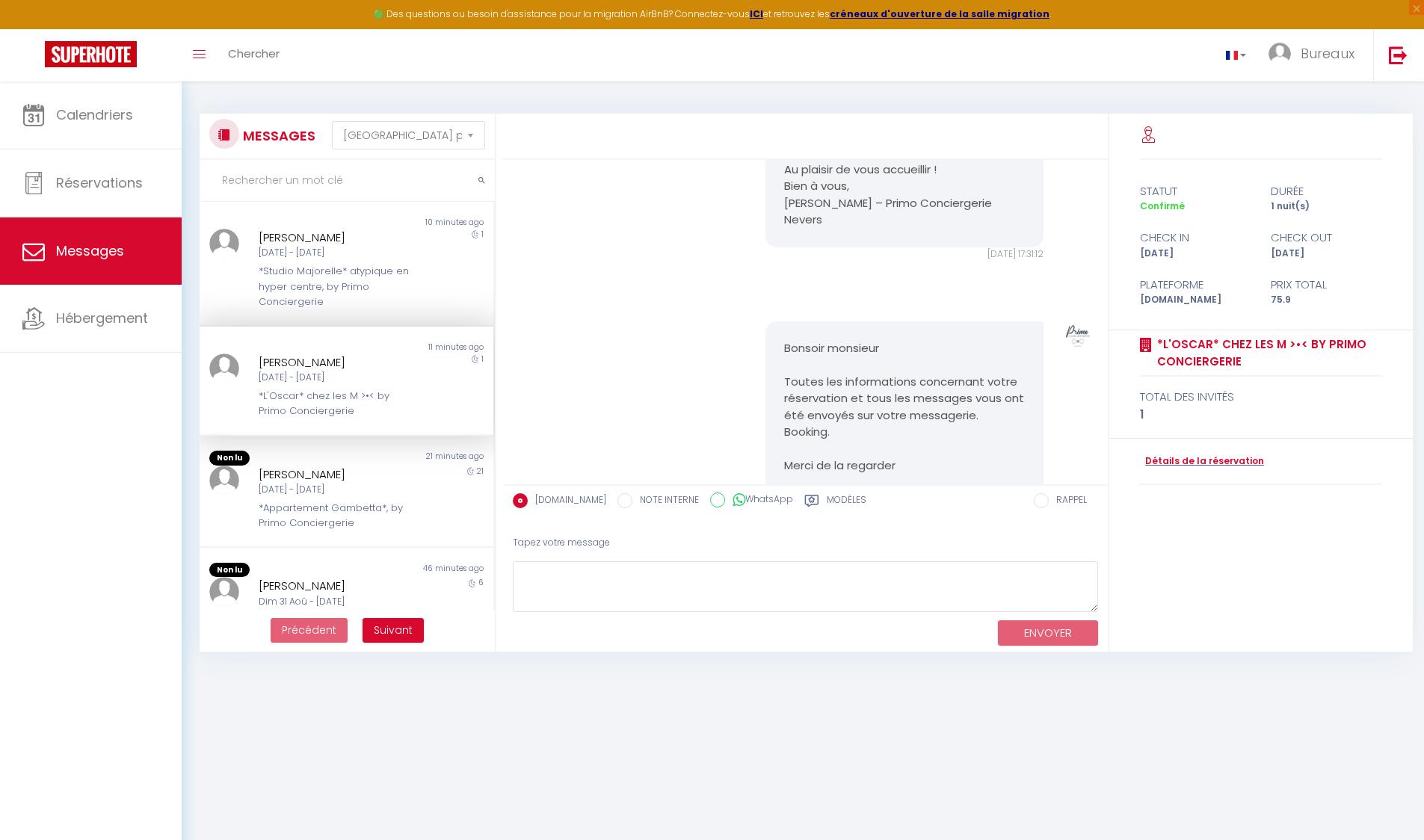
click at [856, 145] on p "Comme indiqué sur Booking, une empreinte de carte bancaire pour la caution est …" at bounding box center [904, 69] width 241 height 152
click at [822, 145] on p "Comme indiqué sur Booking, une empreinte de carte bancaire pour la caution est …" at bounding box center [904, 69] width 241 height 152
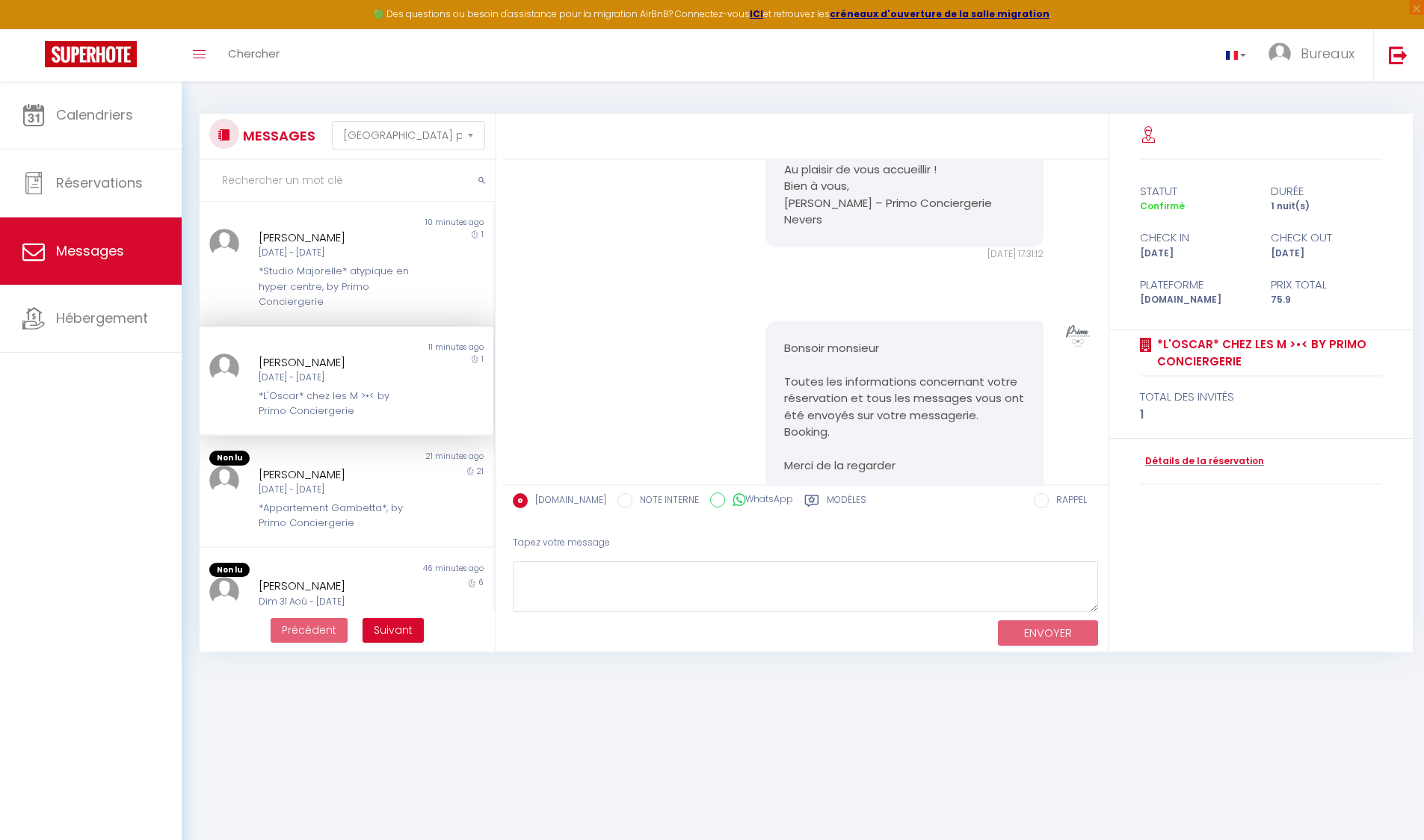
click at [822, 145] on p "Comme indiqué sur Booking, une empreinte de carte bancaire pour la caution est …" at bounding box center [904, 69] width 241 height 152
click at [807, 145] on p "Comme indiqué sur Booking, une empreinte de carte bancaire pour la caution est …" at bounding box center [904, 69] width 241 height 152
click at [54, 178] on link "Réservations" at bounding box center [91, 183] width 182 height 67
select select "not_cancelled"
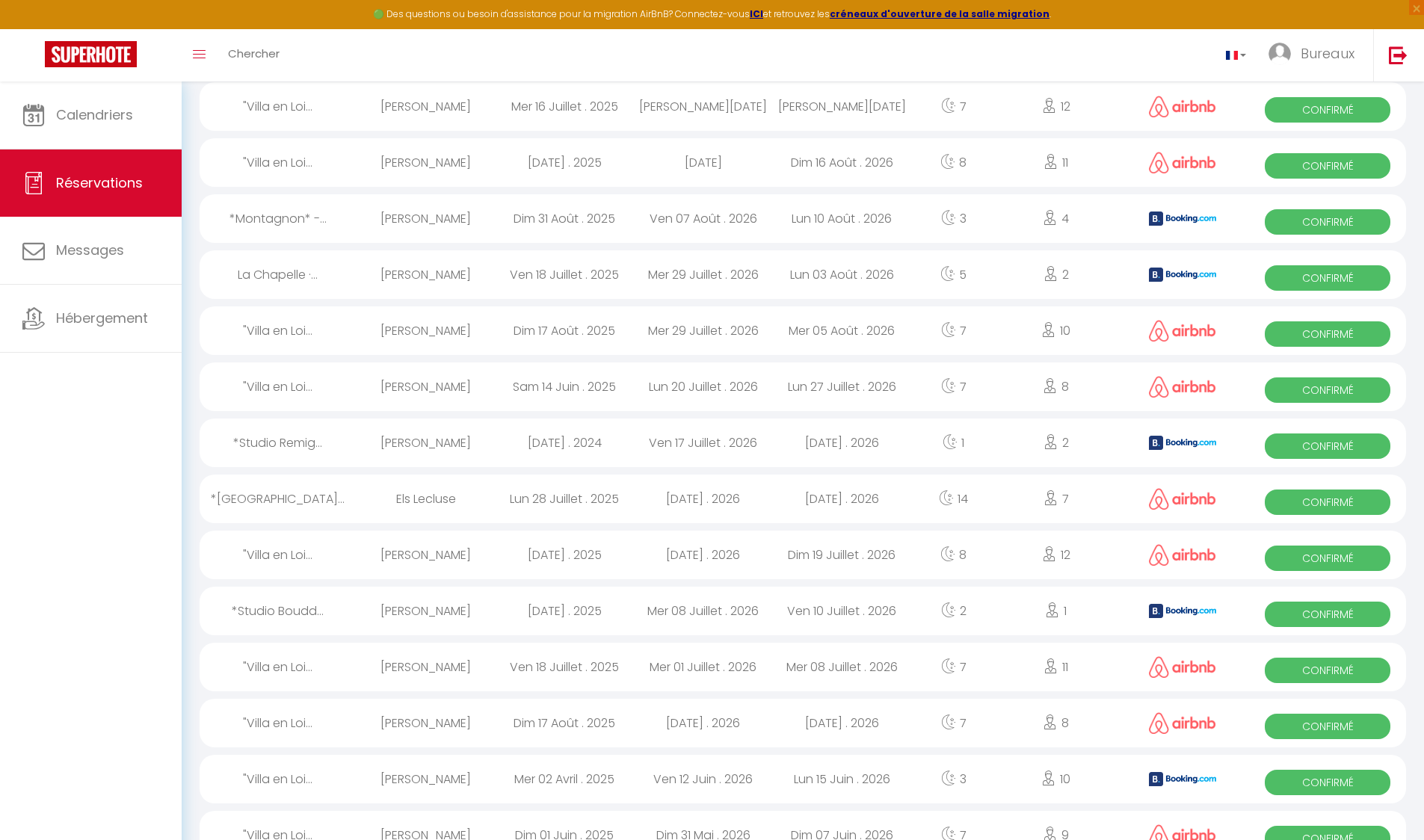
scroll to position [269, 0]
